Goal: Task Accomplishment & Management: Complete application form

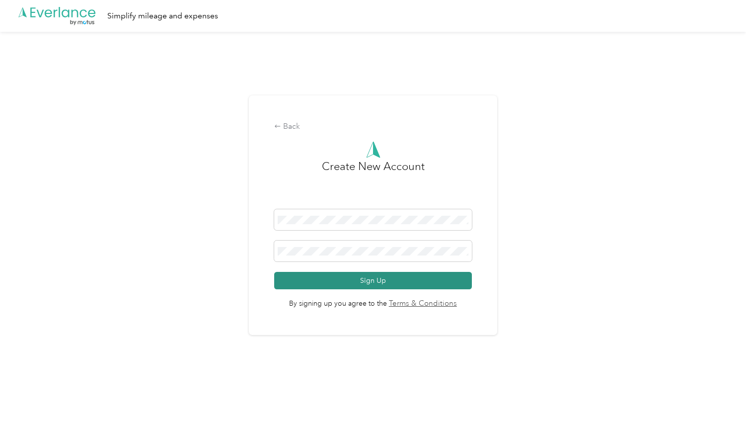
click at [365, 277] on button "Sign Up" at bounding box center [372, 280] width 197 height 17
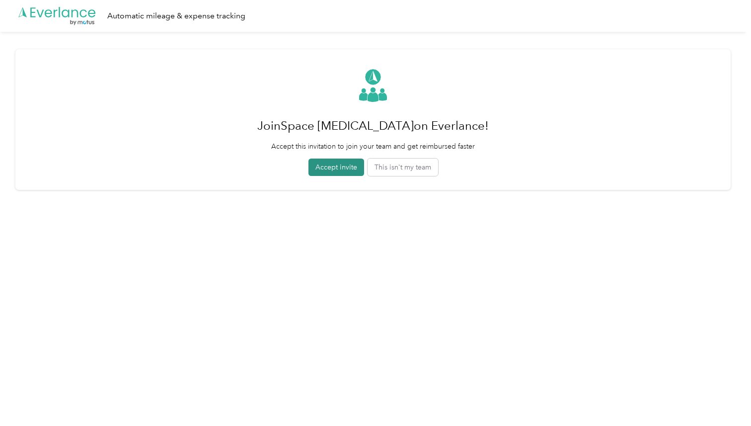
click at [332, 164] on button "Accept invite" at bounding box center [337, 167] width 56 height 17
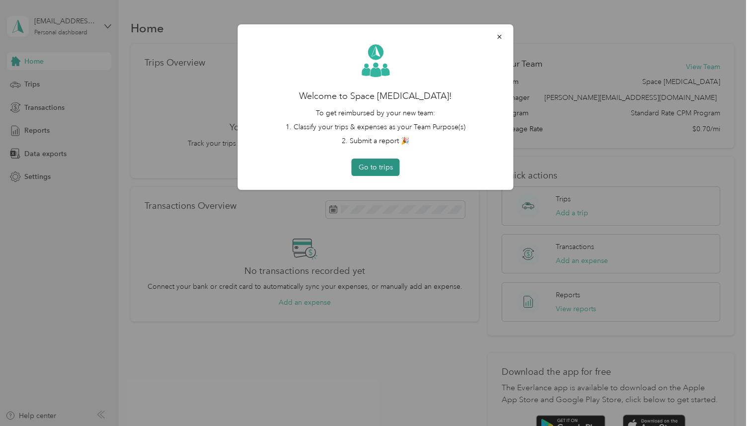
click at [376, 166] on button "Go to trips" at bounding box center [376, 167] width 48 height 17
